Goal: Information Seeking & Learning: Learn about a topic

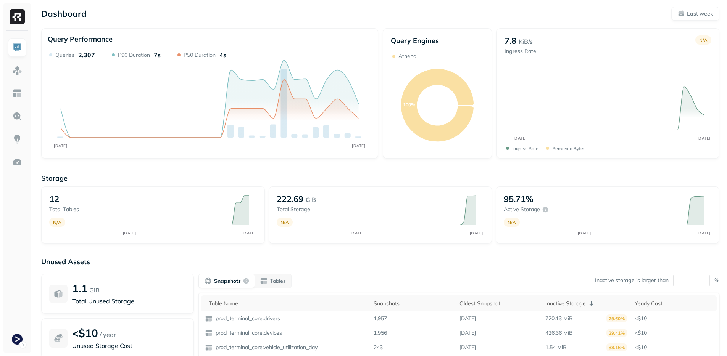
click at [388, 251] on div "Storage 12 Total tables N/A AUG [DATE] 222.69 GiB Total storage N/A AUG [DATE] …" at bounding box center [380, 291] width 678 height 251
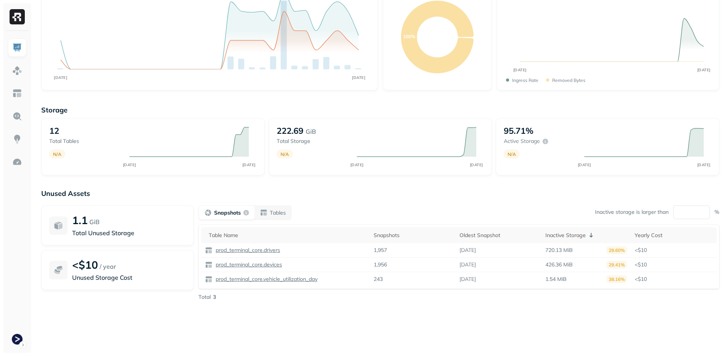
drag, startPoint x: 366, startPoint y: 337, endPoint x: 357, endPoint y: 356, distance: 20.6
click at [367, 337] on div "Unused Assets 1.1 GiB Total Unused Storage <$10 / year Unused Storage Cost Snap…" at bounding box center [380, 265] width 678 height 153
click at [13, 89] on img at bounding box center [17, 93] width 10 height 10
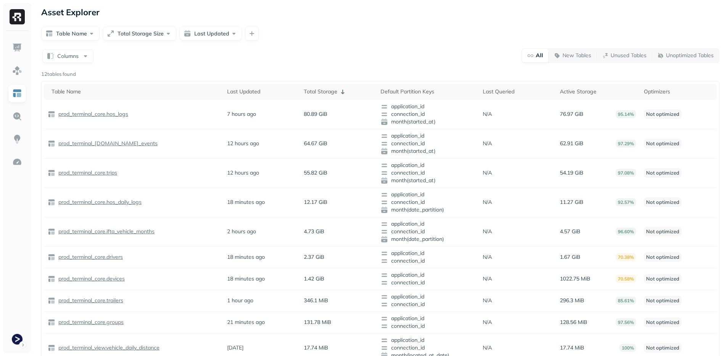
click at [300, 69] on div "Columns All New Tables Unused Tables Unoptimized Tables 12 tables found Table N…" at bounding box center [380, 240] width 678 height 384
click at [313, 93] on div "Total Storage" at bounding box center [338, 91] width 69 height 9
click at [313, 94] on div "Total Storage" at bounding box center [338, 91] width 69 height 9
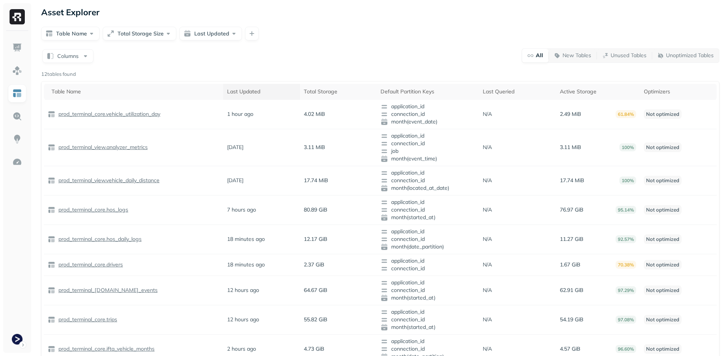
click at [237, 89] on div "Last Updated" at bounding box center [261, 91] width 69 height 7
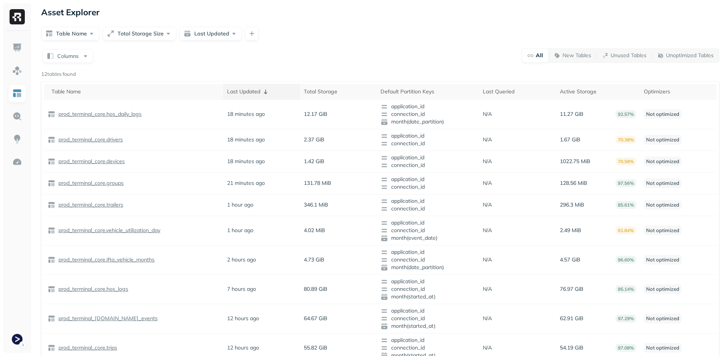
click at [260, 85] on th "Last Updated" at bounding box center [261, 92] width 77 height 16
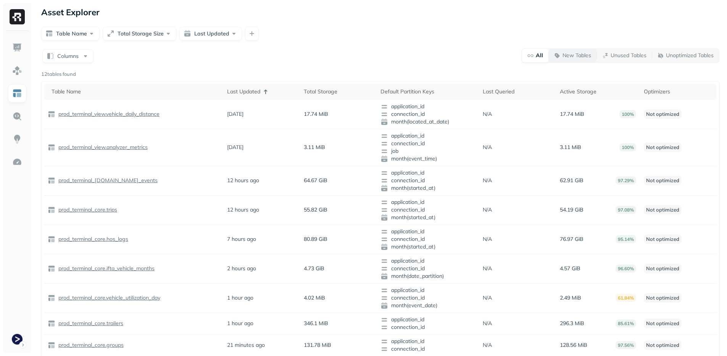
click at [576, 51] on button "New Tables" at bounding box center [573, 56] width 48 height 14
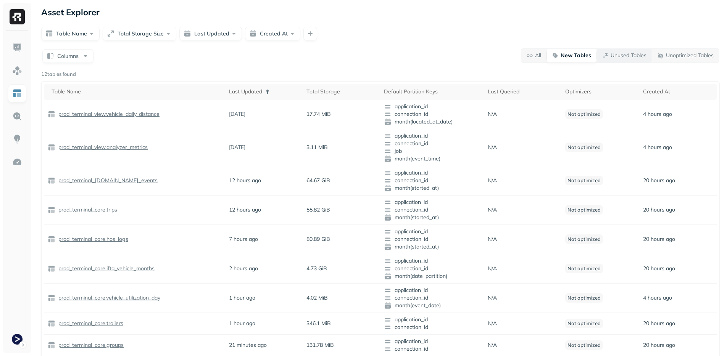
click at [626, 56] on p "Unused Tables" at bounding box center [628, 55] width 36 height 7
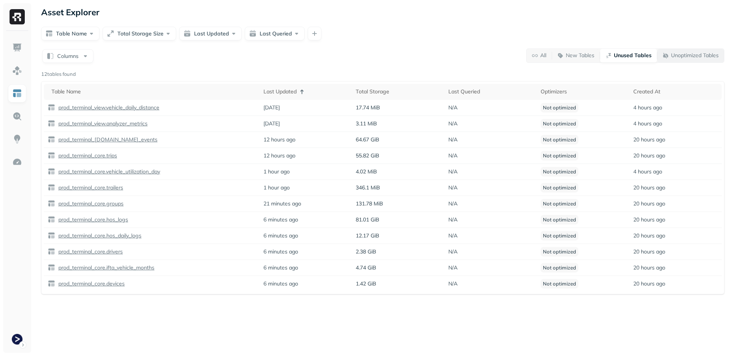
click at [699, 50] on button "Unoptimized Tables" at bounding box center [691, 56] width 67 height 14
click at [23, 50] on link at bounding box center [17, 48] width 18 height 18
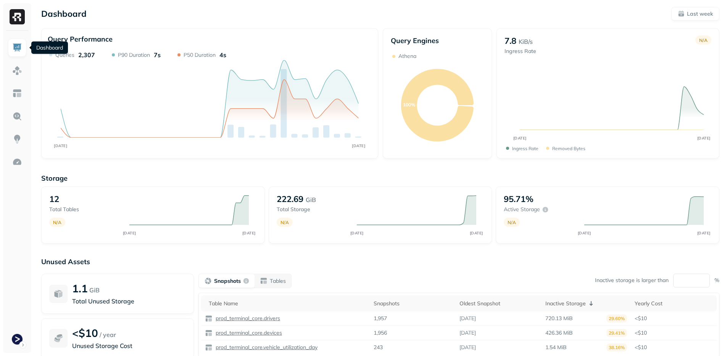
click at [439, 260] on p "Unused Assets" at bounding box center [380, 261] width 678 height 9
